Goal: Check status: Check status

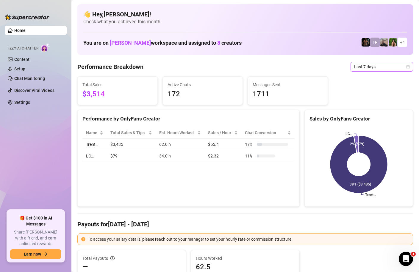
click at [409, 68] on icon "calendar" at bounding box center [408, 66] width 3 height 3
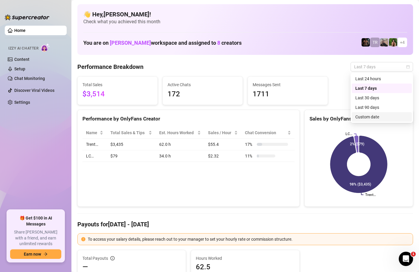
click at [356, 116] on div "Custom date" at bounding box center [382, 117] width 53 height 7
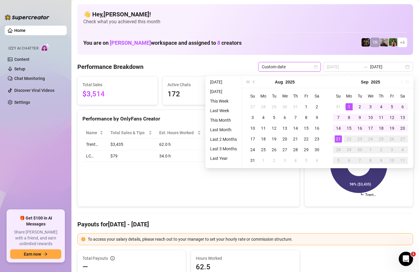
type input "[DATE]"
click at [347, 104] on div "1" at bounding box center [349, 106] width 7 height 7
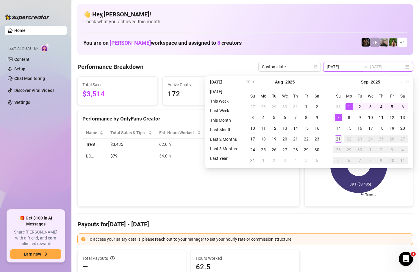
type input "[DATE]"
click at [339, 139] on div "21" at bounding box center [338, 138] width 7 height 7
type input "[DATE]"
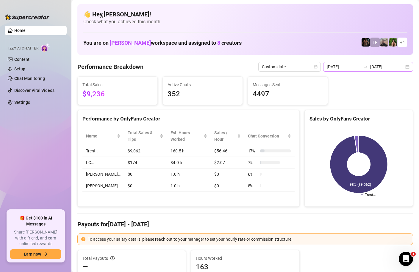
click at [406, 69] on div "[DATE] [DATE]" at bounding box center [369, 67] width 90 height 10
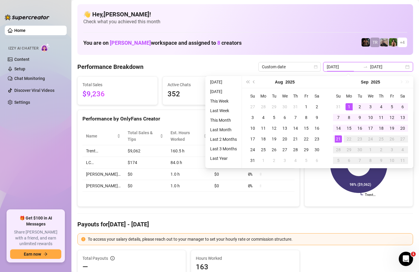
type input "[DATE]"
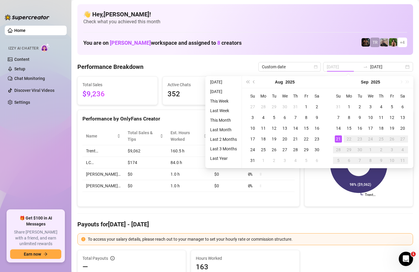
click at [337, 139] on div "21" at bounding box center [338, 138] width 7 height 7
click at [336, 139] on div "21" at bounding box center [338, 138] width 7 height 7
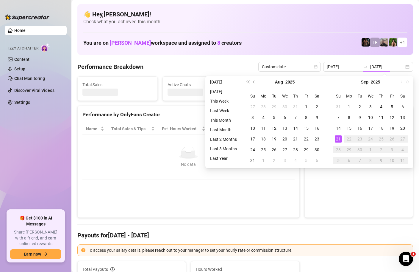
type input "[DATE]"
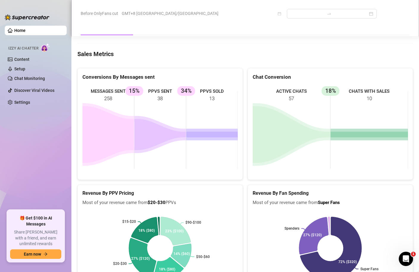
scroll to position [912, 0]
